Goal: Transaction & Acquisition: Subscribe to service/newsletter

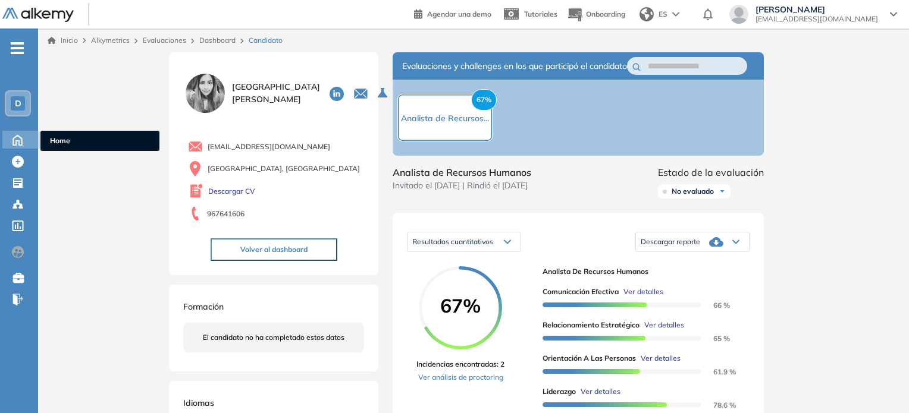
click at [31, 134] on div "Home Home" at bounding box center [20, 140] width 37 height 18
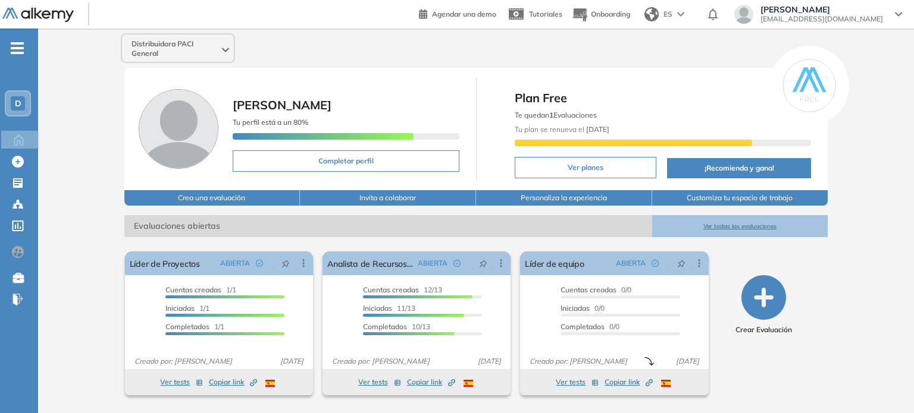
click at [588, 170] on button "Ver planes" at bounding box center [586, 167] width 142 height 21
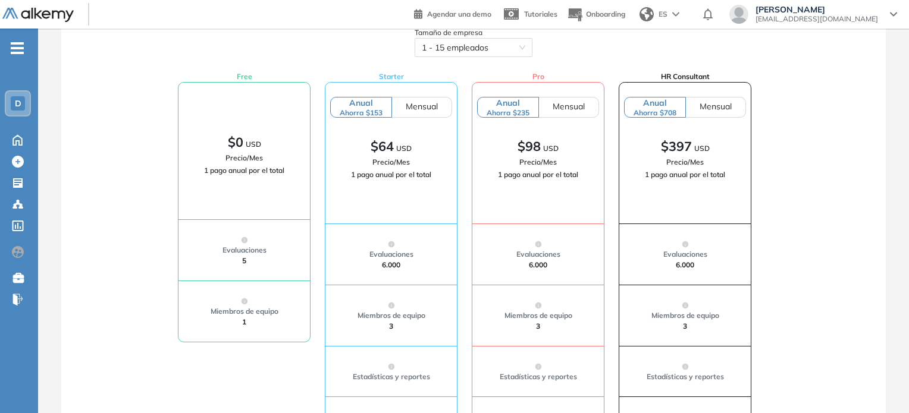
scroll to position [59, 0]
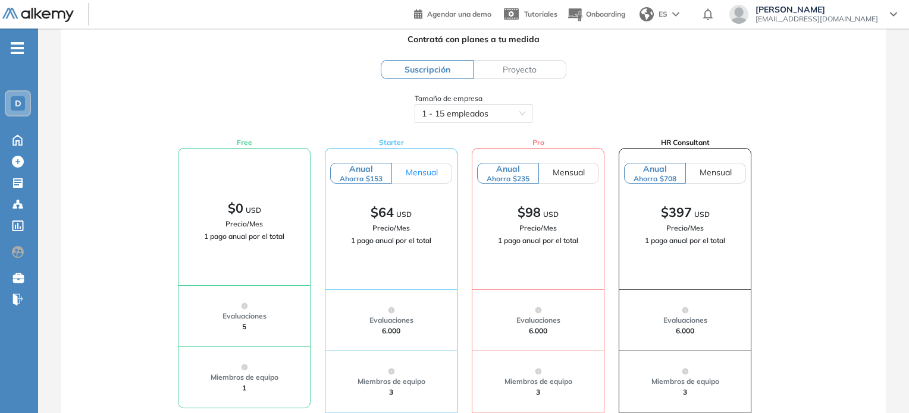
click at [426, 178] on label "Mensual" at bounding box center [422, 173] width 60 height 21
click at [386, 179] on label "Anual Ahorra $153" at bounding box center [360, 173] width 61 height 21
click at [526, 121] on div "1 - 15 empleados" at bounding box center [474, 113] width 118 height 19
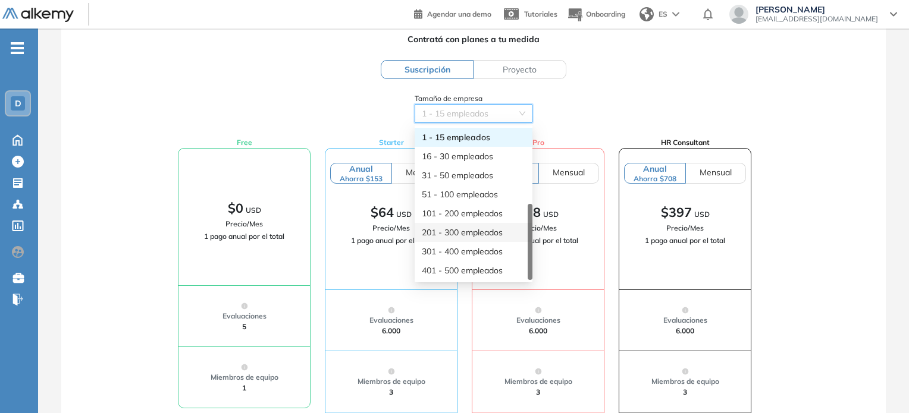
scroll to position [38, 0]
click at [498, 268] on div "701 - 1000 empleados" at bounding box center [473, 270] width 103 height 13
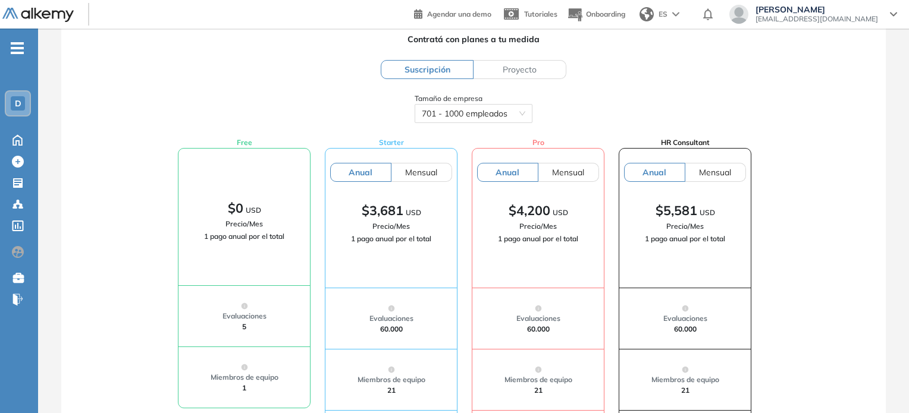
click at [535, 122] on div "Tamaño de empresa 701 - 1000 empleados" at bounding box center [474, 108] width 136 height 30
click at [526, 120] on div "701 - 1000 empleados" at bounding box center [474, 113] width 118 height 19
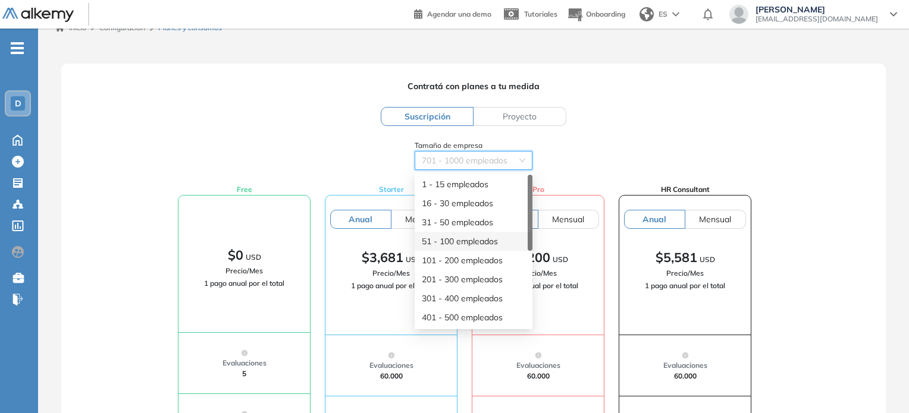
scroll to position [0, 0]
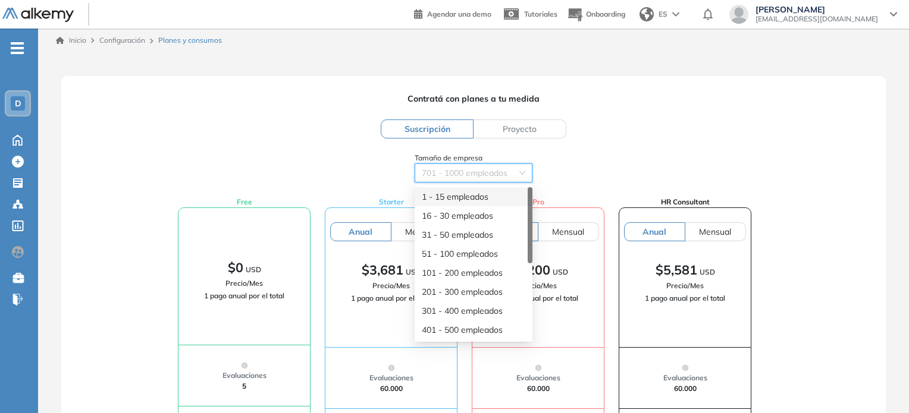
click at [501, 195] on div "1 - 15 empleados" at bounding box center [473, 196] width 103 height 13
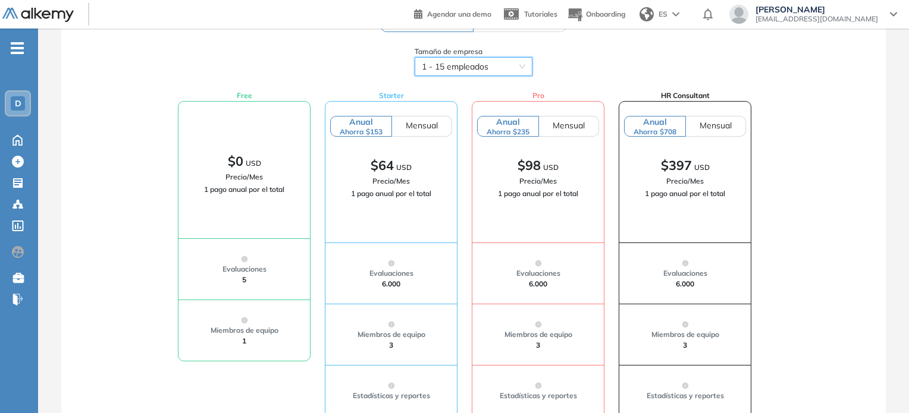
scroll to position [119, 0]
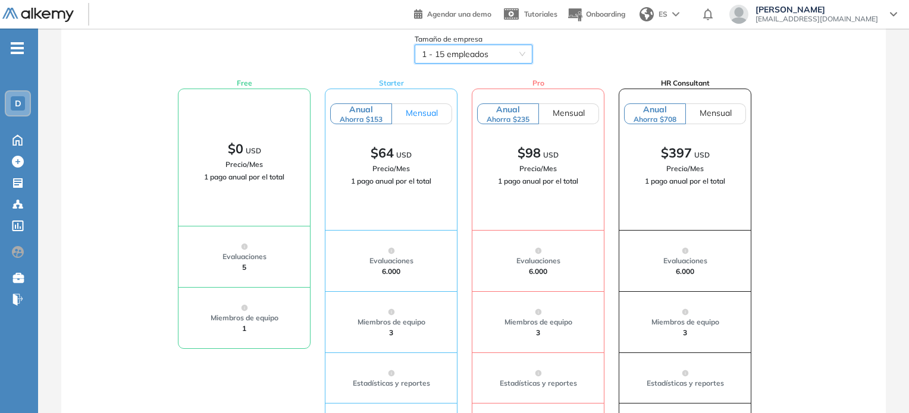
click at [409, 115] on span "Mensual" at bounding box center [422, 113] width 32 height 11
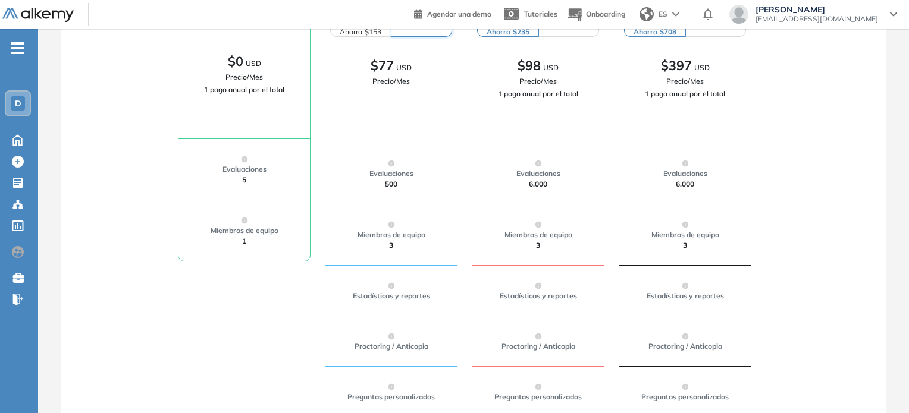
scroll to position [0, 0]
